Goal: Task Accomplishment & Management: Manage account settings

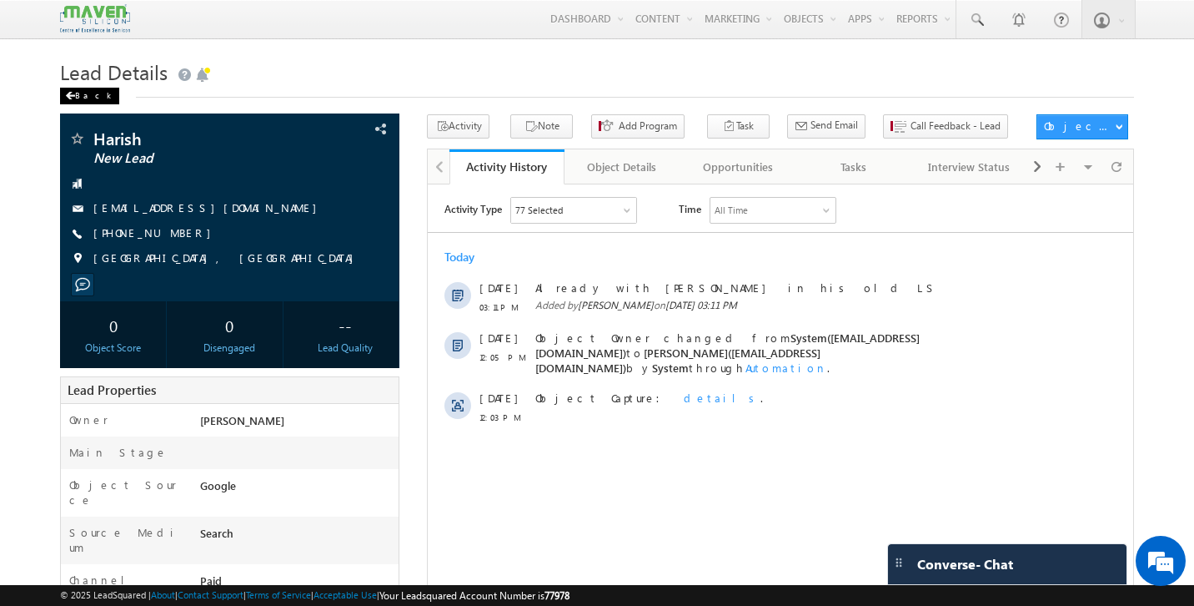
click at [86, 98] on div "Back" at bounding box center [89, 96] width 59 height 17
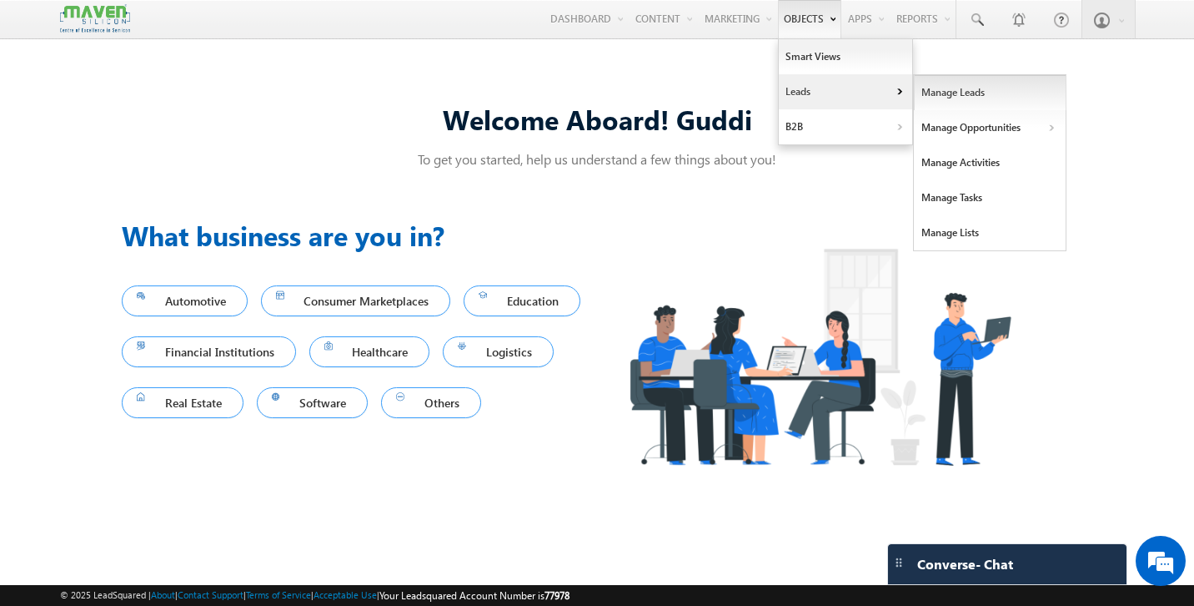
click at [962, 99] on link "Manage Leads" at bounding box center [990, 92] width 153 height 35
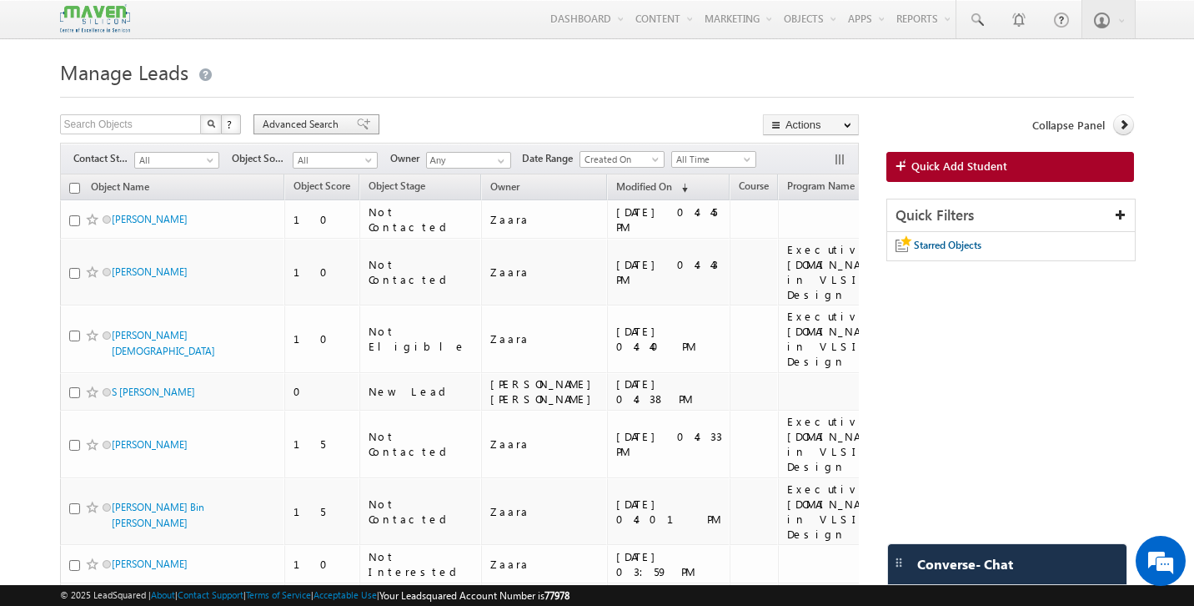
click at [357, 128] on span at bounding box center [363, 124] width 13 height 12
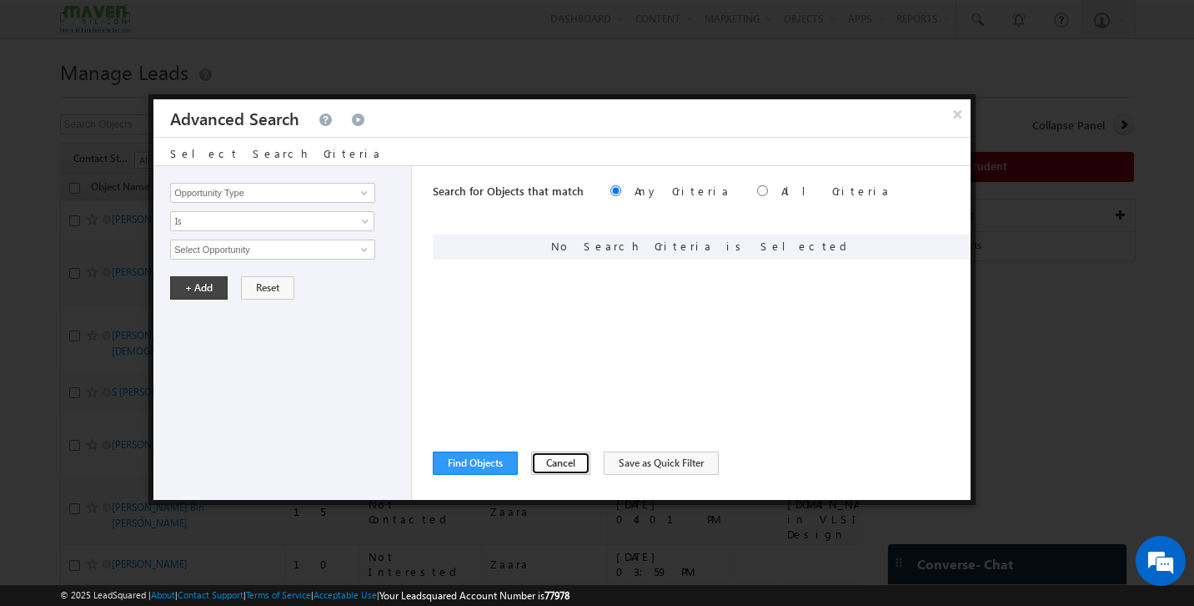
click at [563, 465] on button "Cancel" at bounding box center [560, 462] width 59 height 23
